Goal: Check status

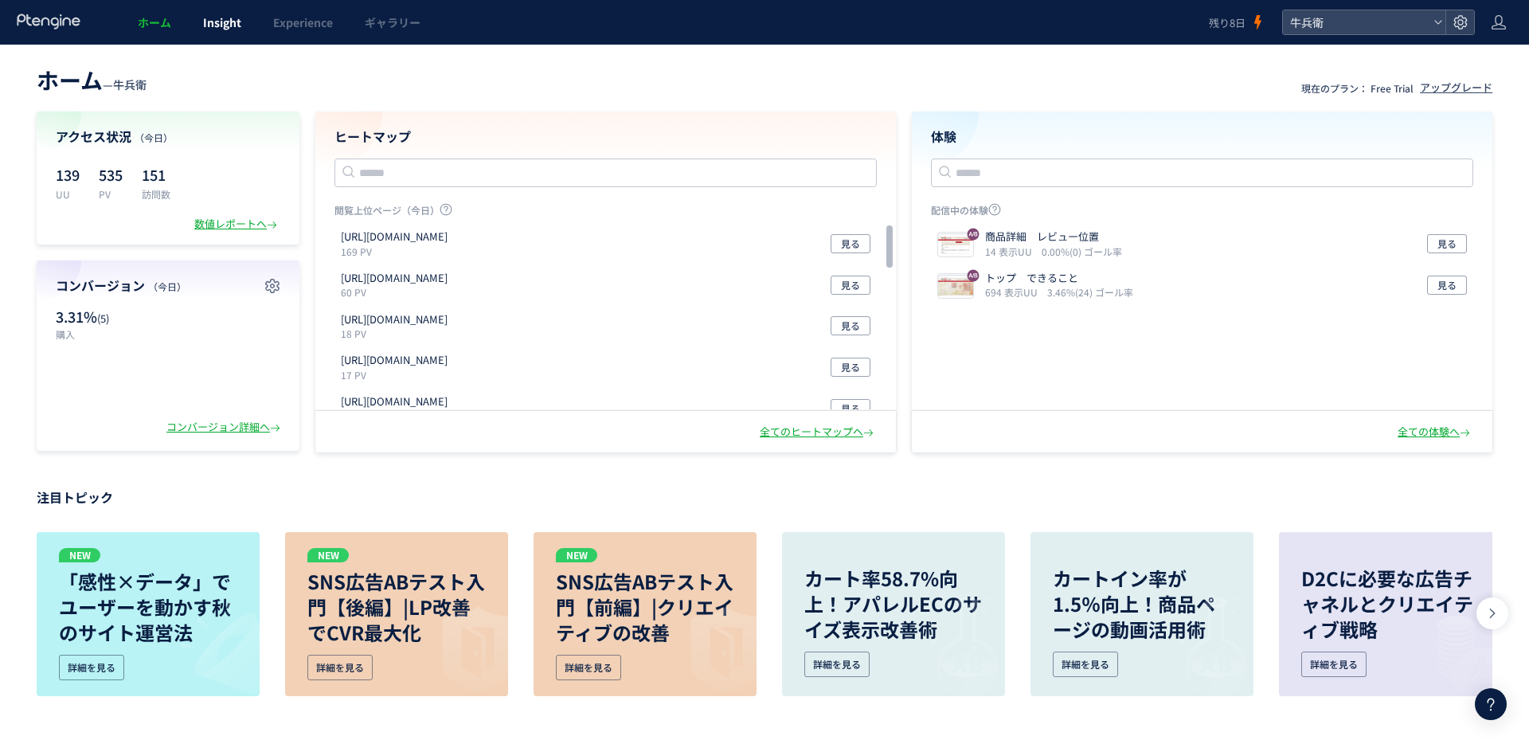
click at [205, 15] on span "Insight" at bounding box center [222, 22] width 38 height 16
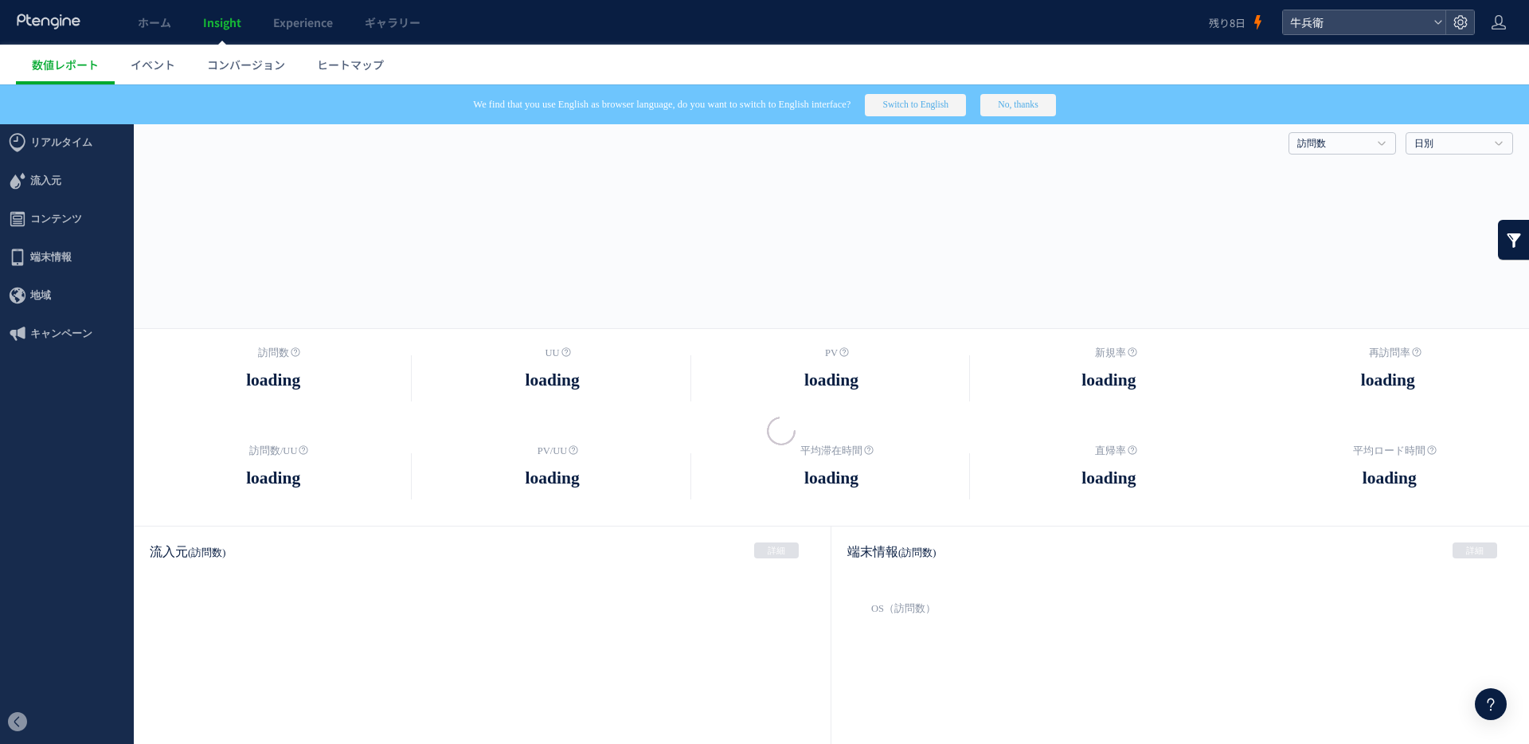
click at [0, 0] on div at bounding box center [0, 0] width 0 height 0
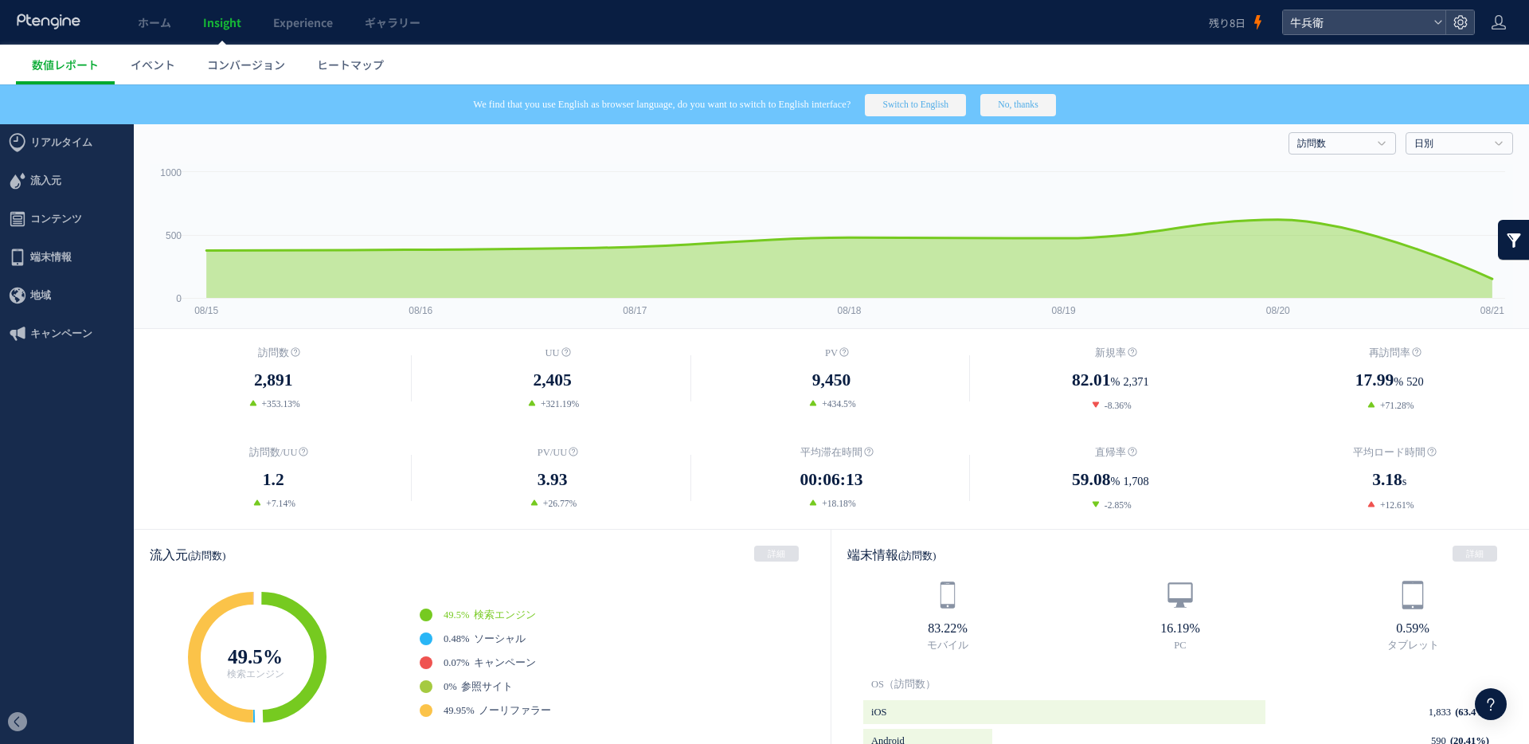
click at [1047, 103] on button "No, thanks" at bounding box center [1017, 105] width 75 height 22
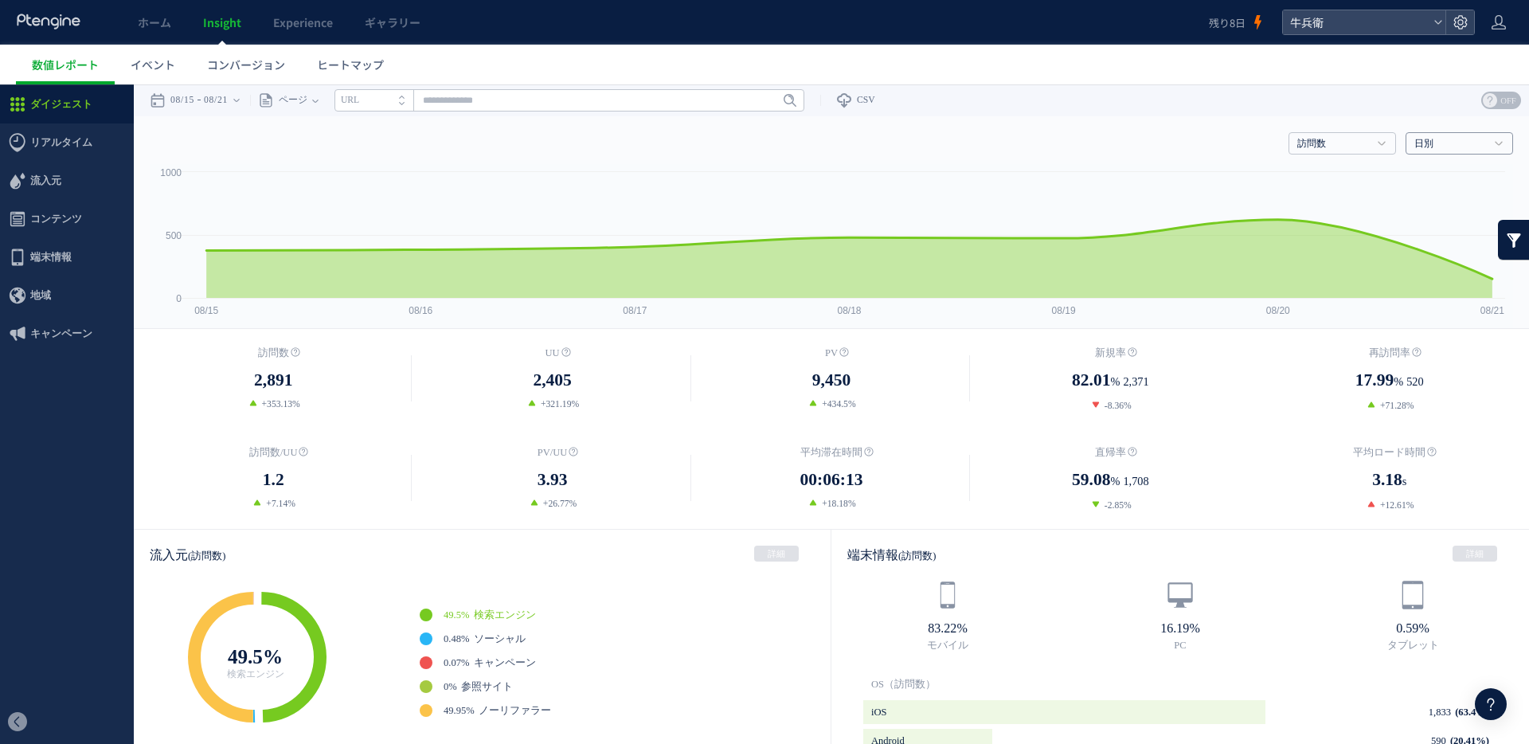
click at [1438, 138] on link "日別" at bounding box center [1451, 144] width 72 height 14
click at [1301, 138] on link "訪問数" at bounding box center [1333, 144] width 72 height 14
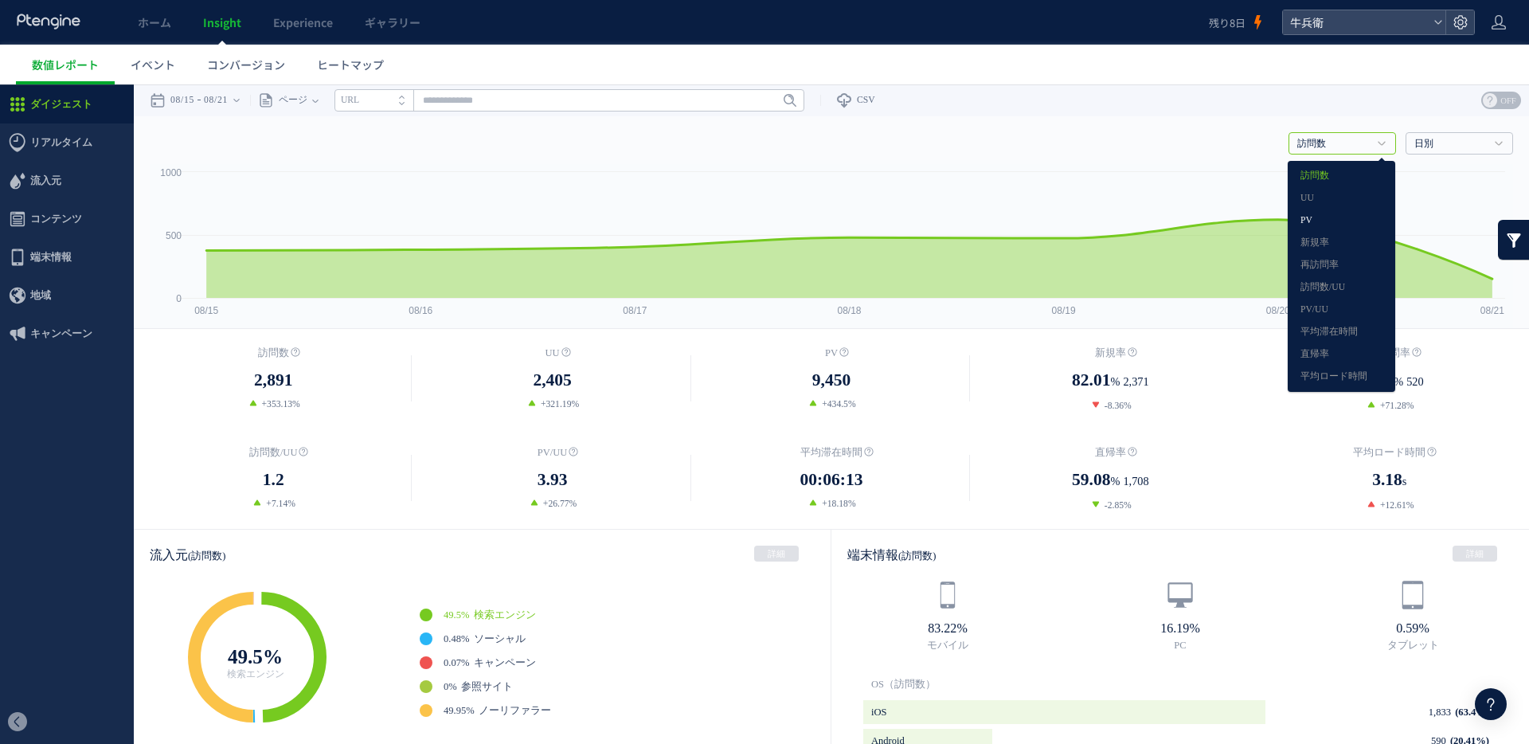
click at [1313, 219] on link "PV" at bounding box center [1342, 220] width 82 height 21
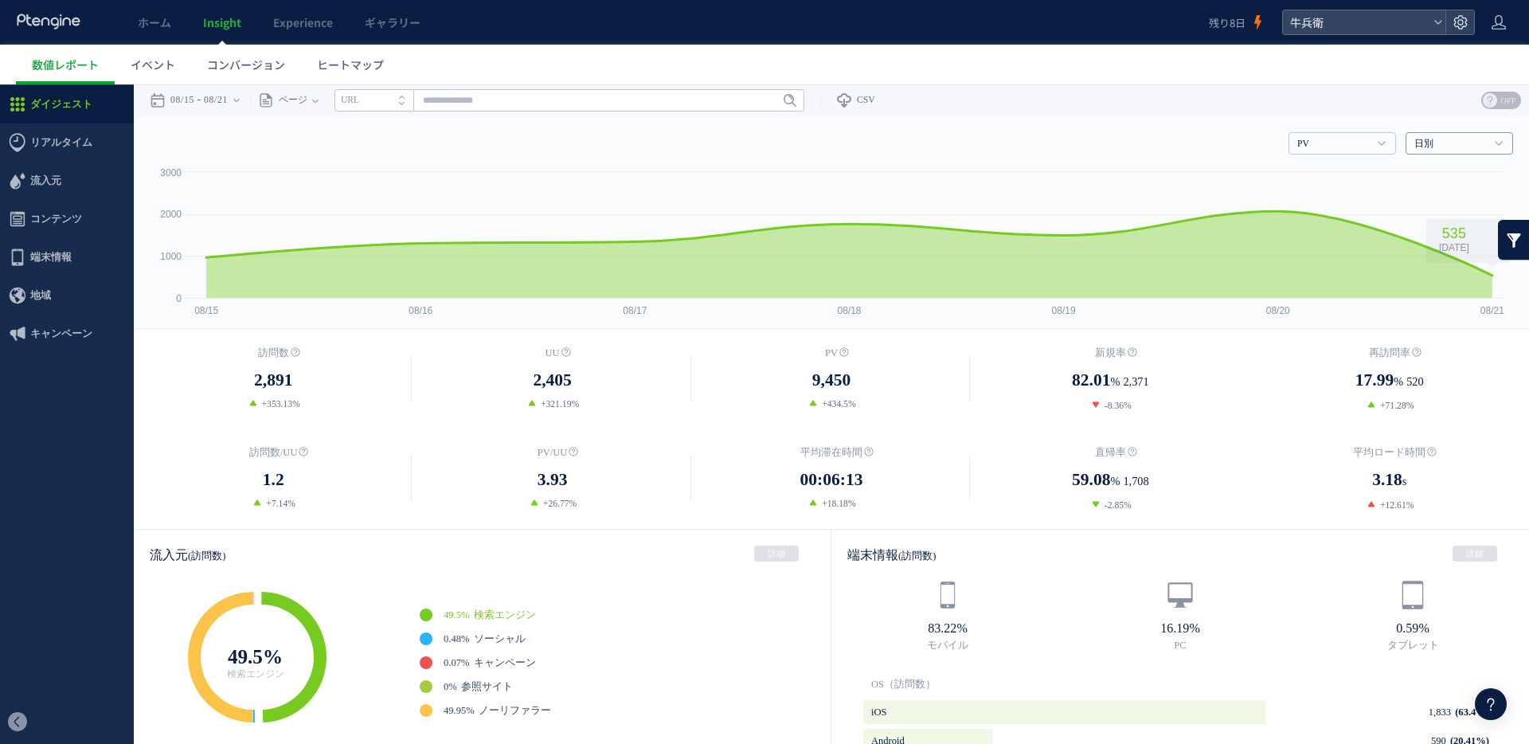
click at [1472, 143] on link "日別" at bounding box center [1451, 144] width 72 height 14
click at [1457, 199] on link "週別" at bounding box center [1459, 198] width 82 height 21
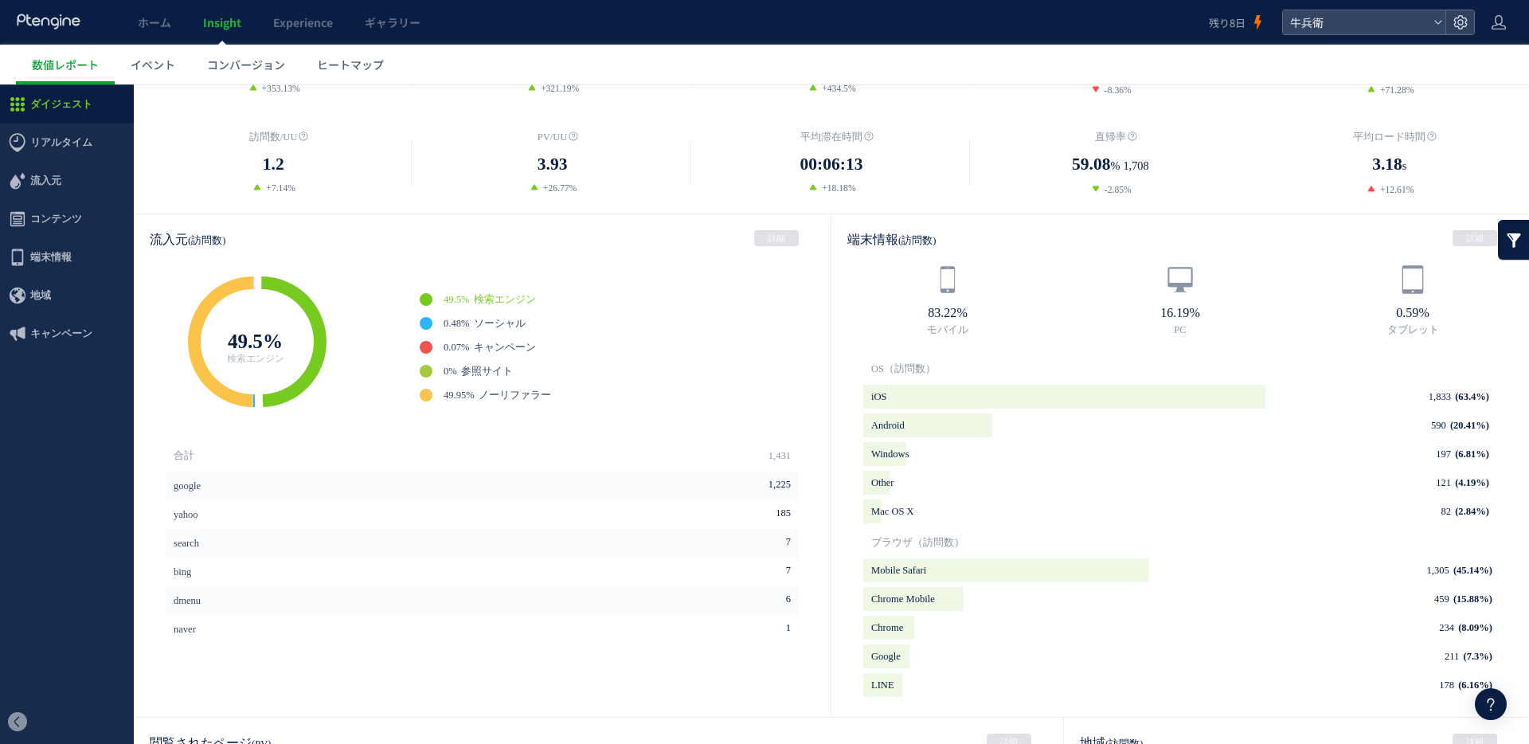
scroll to position [2, 0]
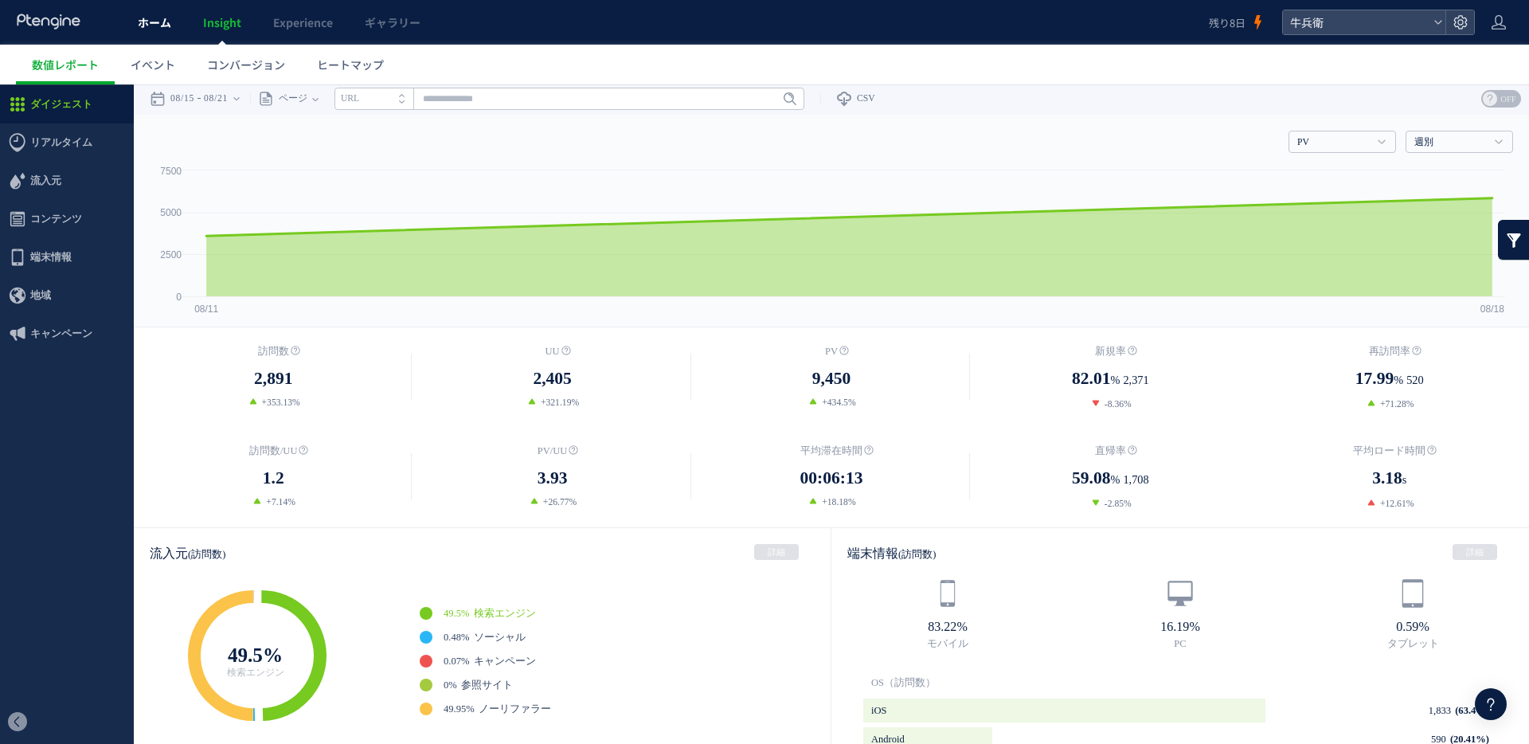
click at [151, 19] on span "ホーム" at bounding box center [154, 22] width 33 height 16
